Goal: Find specific page/section: Find specific page/section

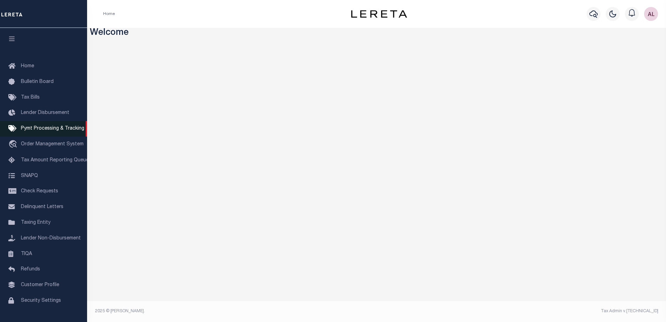
click at [37, 130] on span "Pymt Processing & Tracking" at bounding box center [52, 128] width 63 height 5
click at [36, 222] on link "Taxing Entity" at bounding box center [43, 223] width 87 height 16
click at [32, 224] on span "Taxing Entity" at bounding box center [36, 222] width 30 height 5
